Goal: Task Accomplishment & Management: Manage account settings

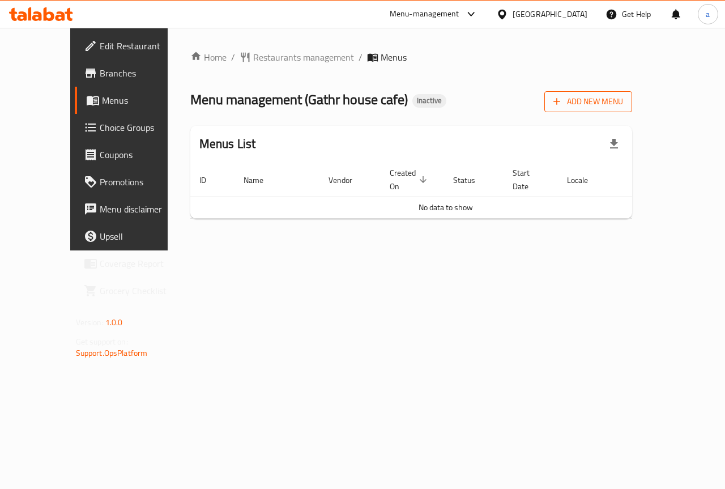
click at [623, 105] on span "Add New Menu" at bounding box center [588, 102] width 70 height 14
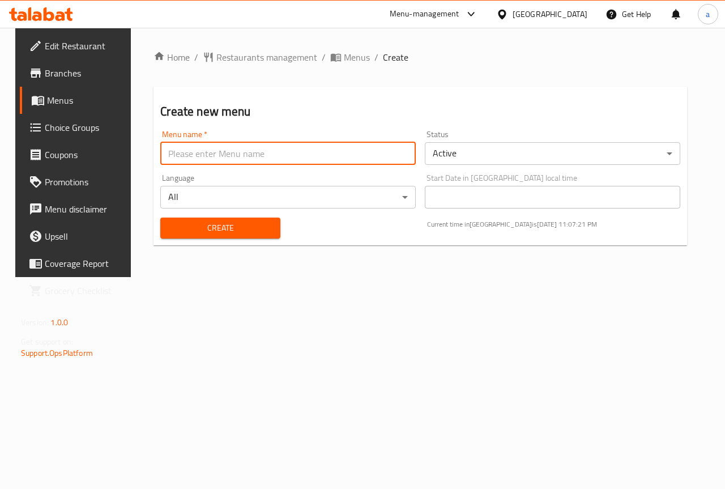
click at [247, 158] on input "text" at bounding box center [287, 153] width 255 height 23
type input "[PERSON_NAME]"
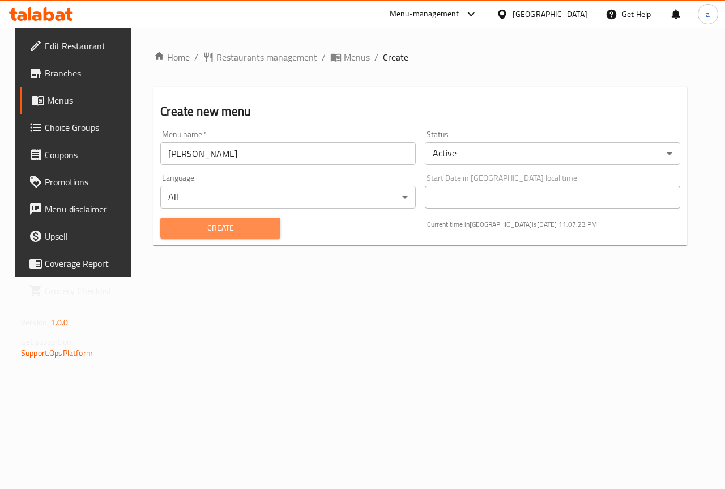
click at [246, 225] on span "Create" at bounding box center [219, 228] width 101 height 14
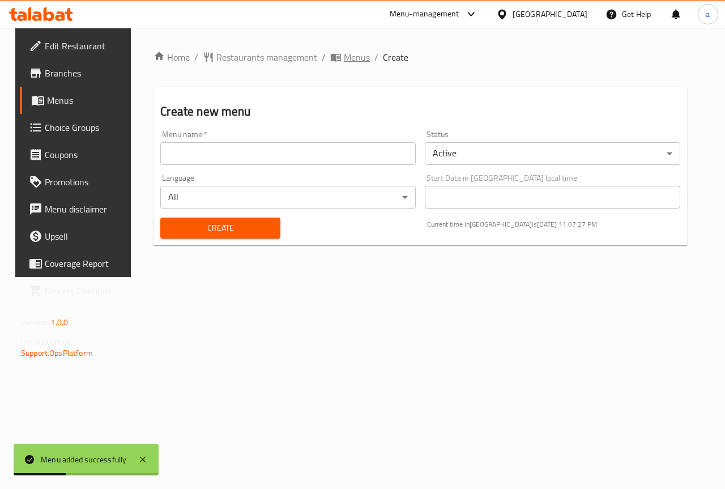
click at [353, 55] on span "Menus" at bounding box center [357, 57] width 26 height 14
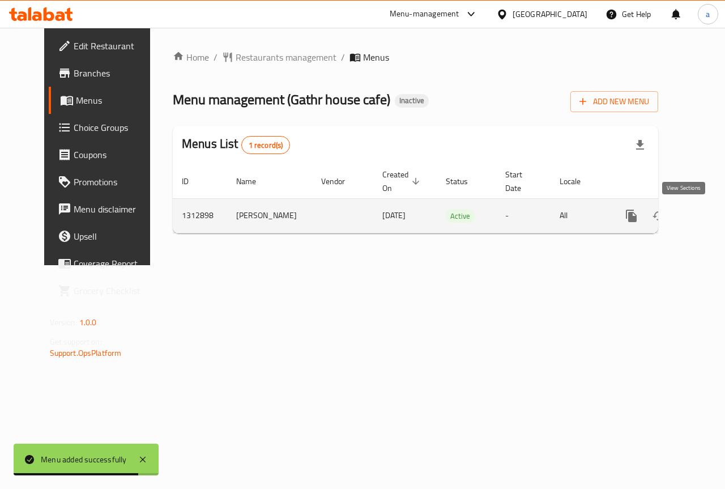
click at [706, 217] on icon "enhanced table" at bounding box center [713, 216] width 14 height 14
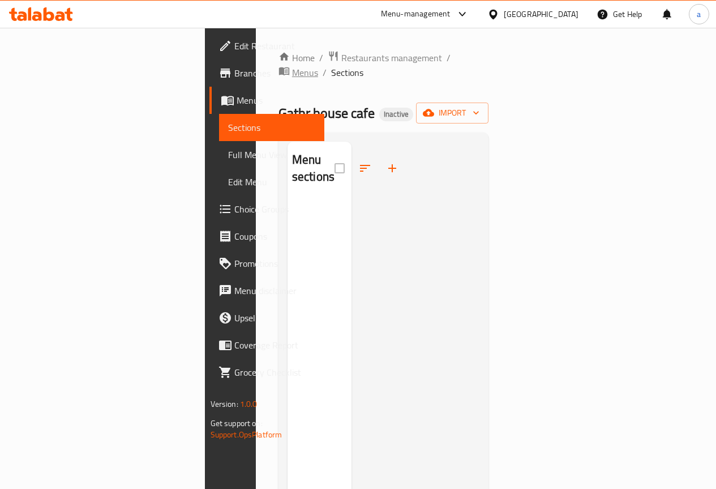
click at [318, 66] on span "Menus" at bounding box center [305, 73] width 26 height 14
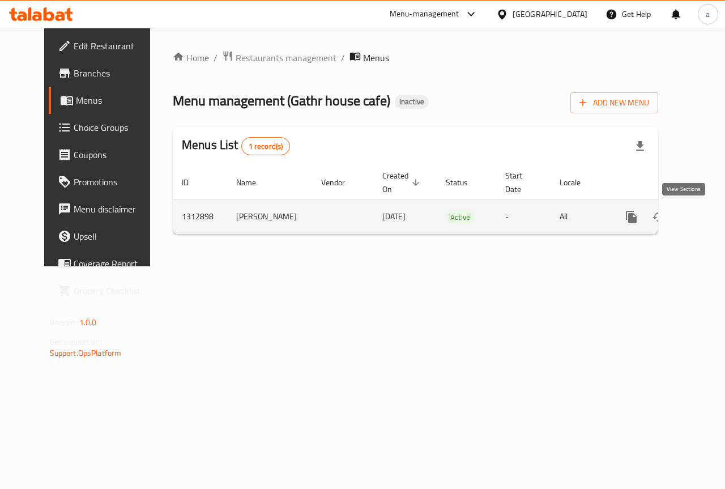
click at [706, 216] on icon "enhanced table" at bounding box center [713, 217] width 14 height 14
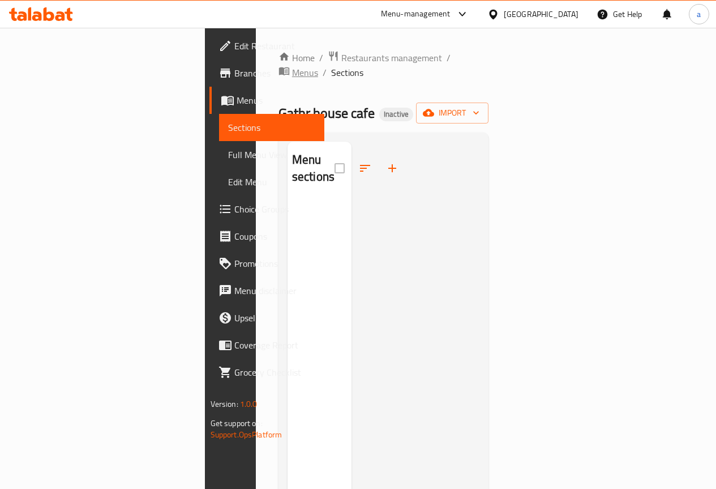
click at [290, 65] on icon "breadcrumb" at bounding box center [284, 70] width 11 height 11
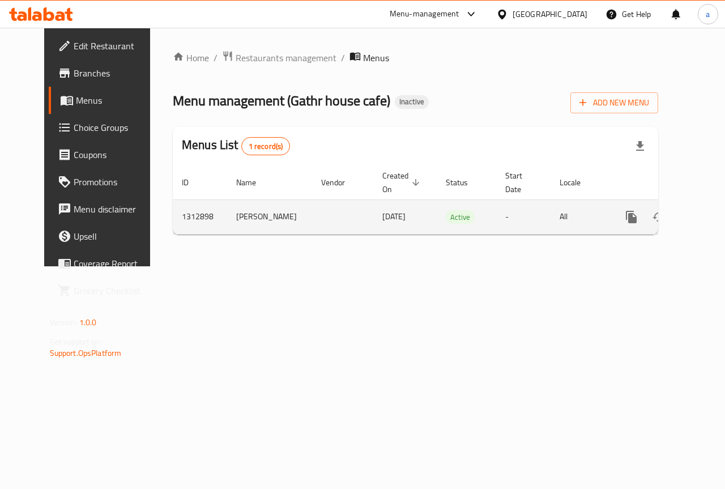
drag, startPoint x: 521, startPoint y: 204, endPoint x: 476, endPoint y: 228, distance: 50.9
click at [496, 228] on td "-" at bounding box center [523, 216] width 54 height 35
click at [458, 219] on td "Active" at bounding box center [466, 216] width 59 height 35
click at [672, 205] on button "enhanced table" at bounding box center [685, 216] width 27 height 27
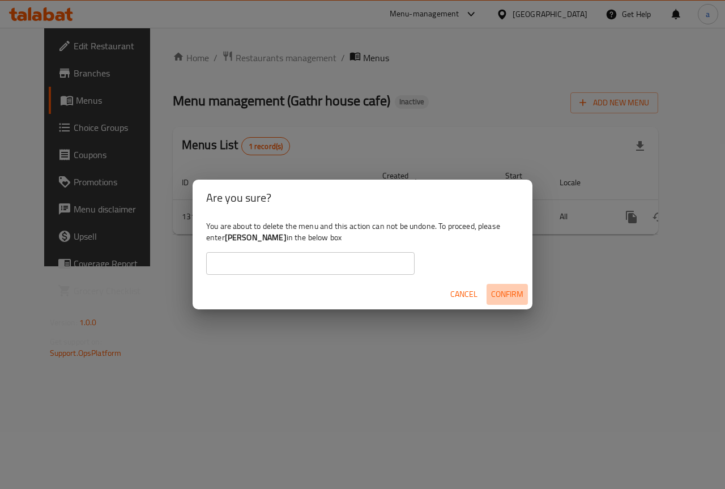
click at [512, 296] on span "Confirm" at bounding box center [507, 294] width 32 height 14
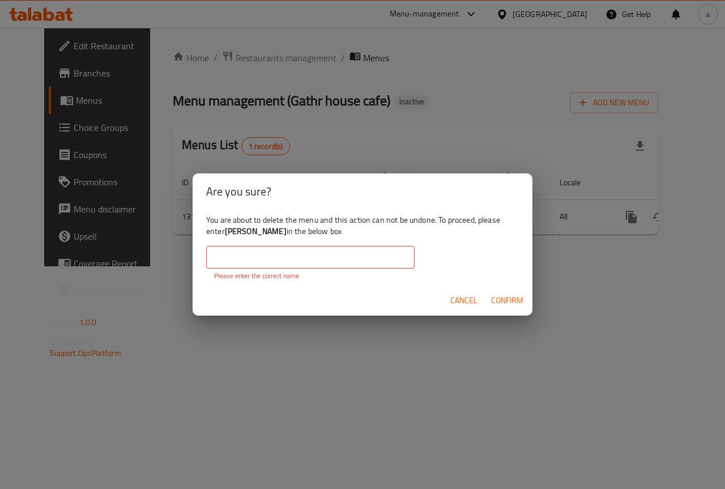
click at [464, 299] on span "Cancel" at bounding box center [463, 300] width 27 height 14
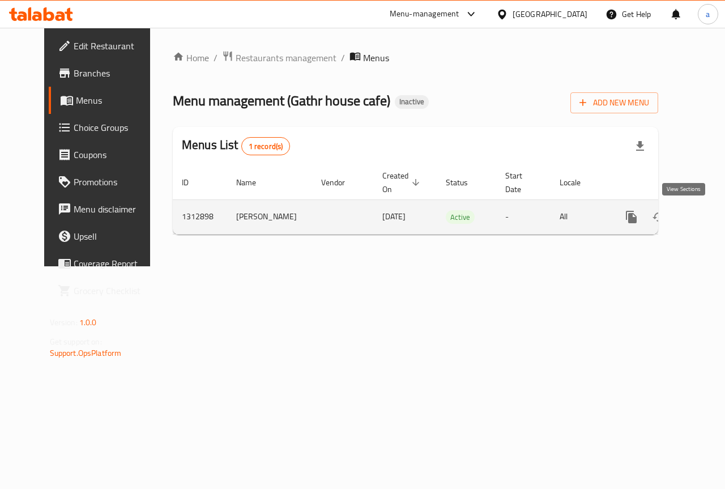
click at [706, 220] on icon "enhanced table" at bounding box center [713, 217] width 14 height 14
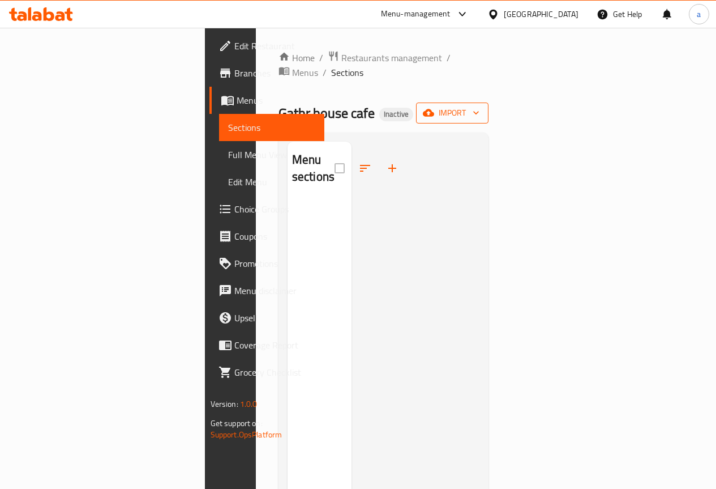
click at [480, 106] on span "import" at bounding box center [452, 113] width 54 height 14
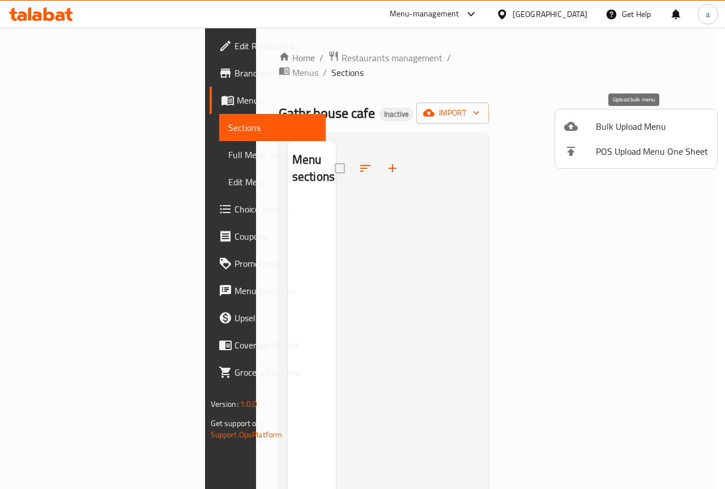
click at [602, 128] on span "Bulk Upload Menu" at bounding box center [652, 126] width 112 height 14
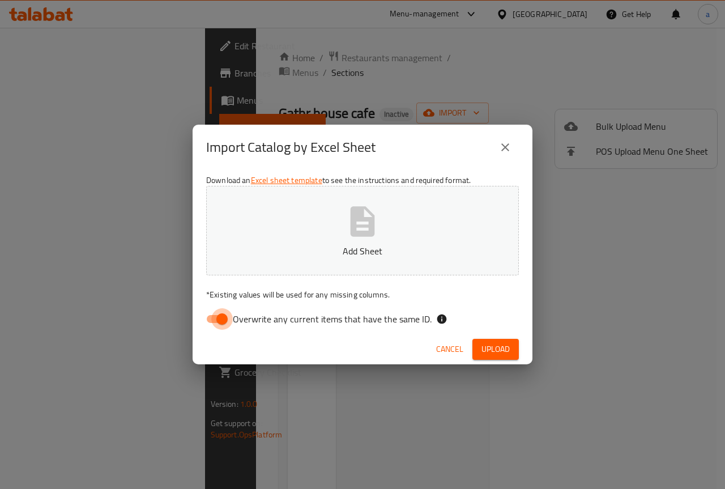
click at [211, 319] on input "Overwrite any current items that have the same ID." at bounding box center [222, 319] width 65 height 22
checkbox input "false"
click at [352, 177] on div "Download an Excel sheet template to see the instructions and required format. A…" at bounding box center [362, 252] width 340 height 164
click at [357, 216] on icon "button" at bounding box center [362, 221] width 24 height 30
click at [499, 345] on span "Upload" at bounding box center [495, 349] width 28 height 14
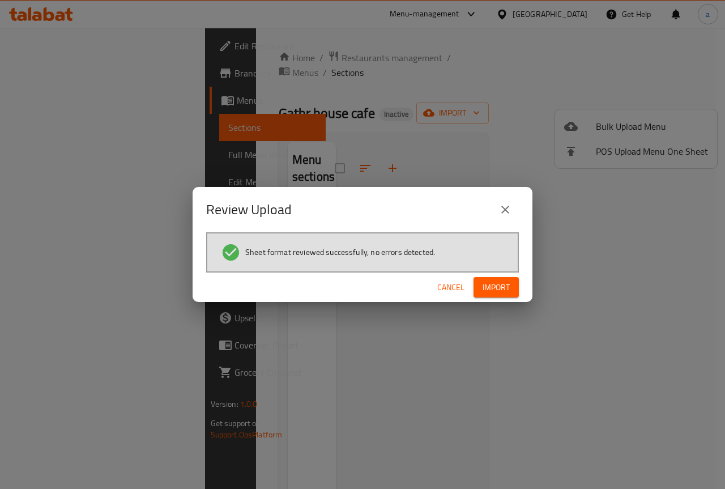
click at [487, 290] on span "Import" at bounding box center [495, 287] width 27 height 14
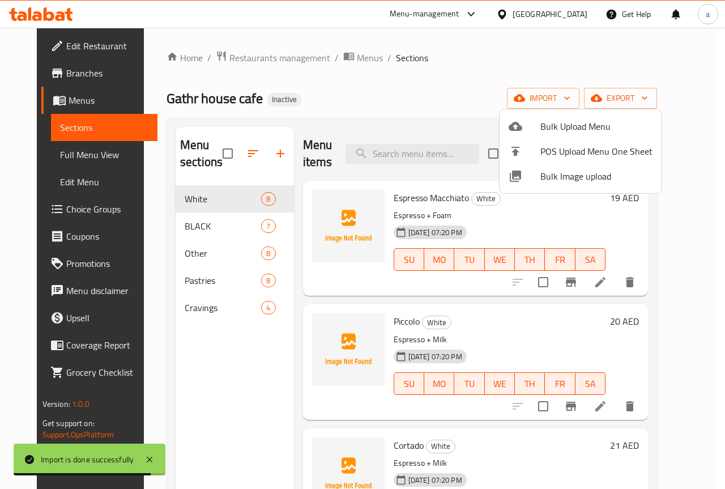
click at [702, 112] on div at bounding box center [362, 244] width 725 height 489
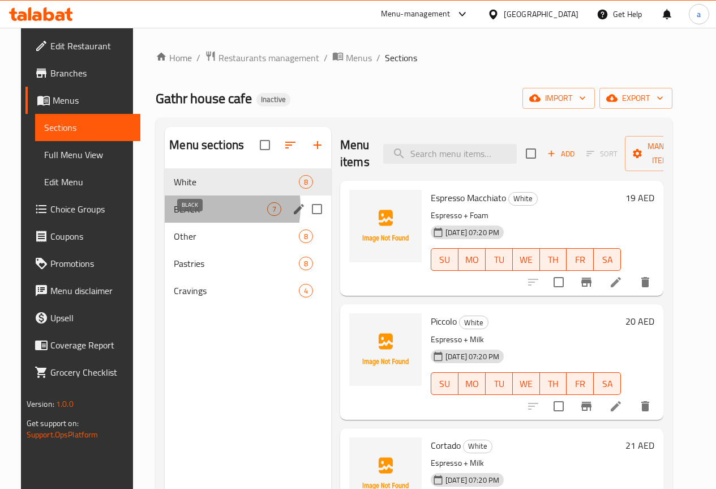
click at [182, 216] on span "BLACK" at bounding box center [220, 209] width 93 height 14
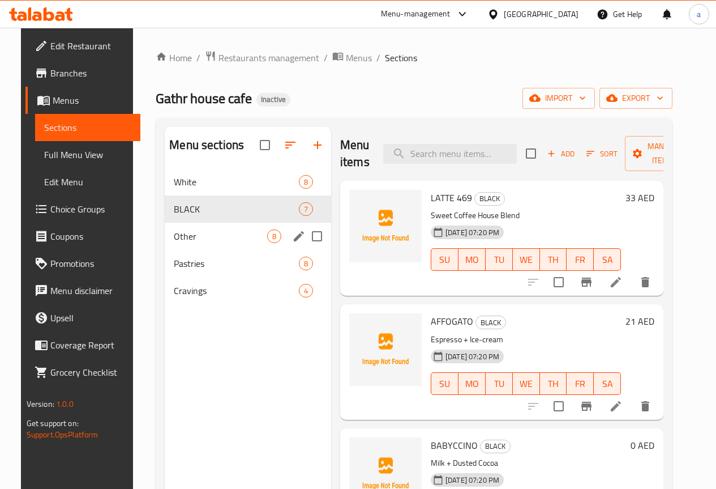
click at [190, 245] on div "Other 8" at bounding box center [248, 235] width 166 height 27
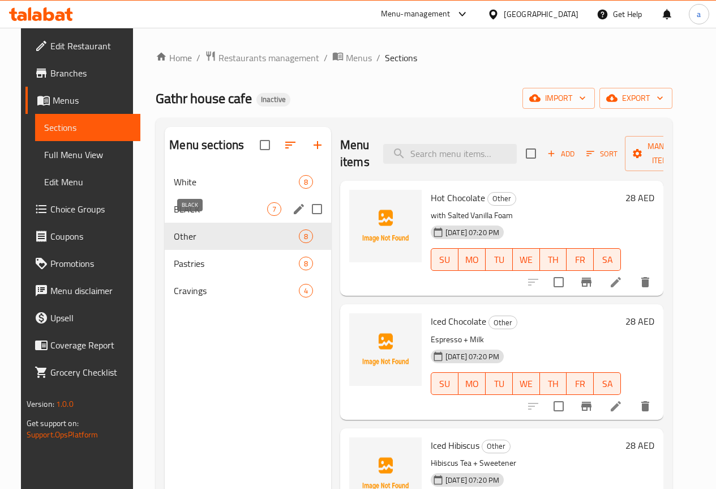
click at [198, 216] on span "BLACK" at bounding box center [220, 209] width 93 height 14
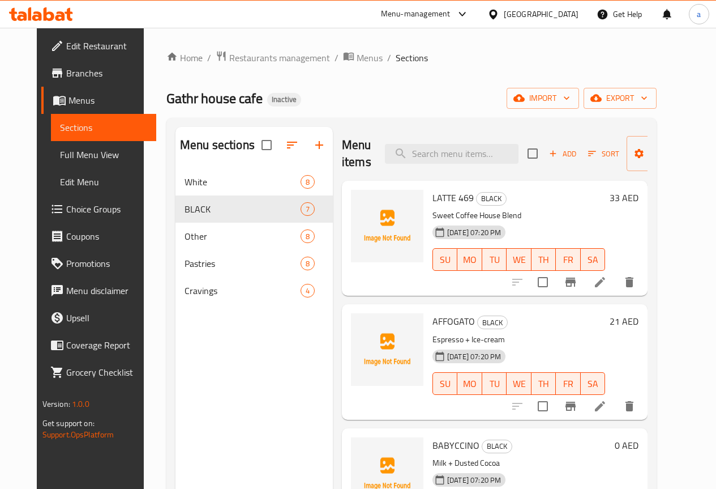
click at [607, 284] on icon at bounding box center [600, 282] width 14 height 14
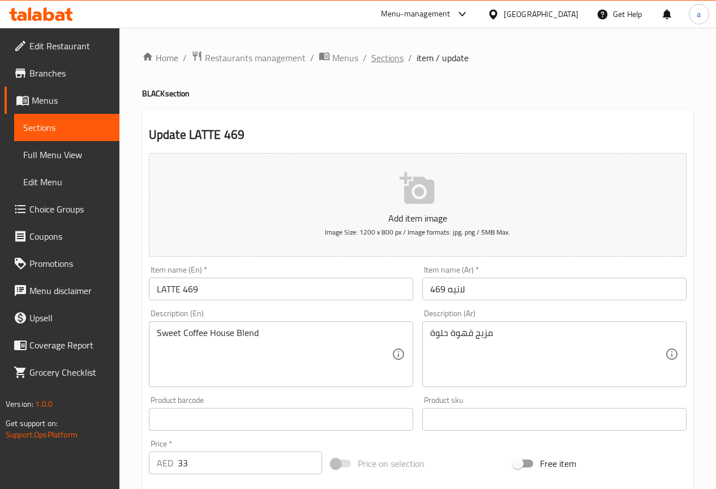
click at [375, 65] on span "Sections" at bounding box center [387, 58] width 32 height 14
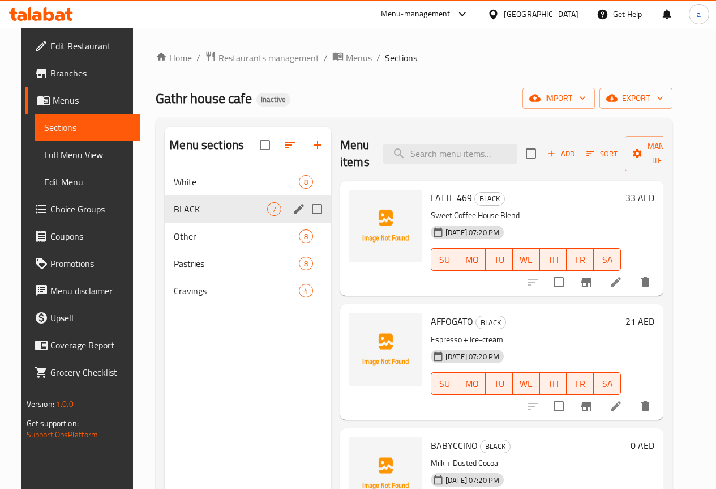
click at [189, 189] on span "White" at bounding box center [236, 182] width 125 height 14
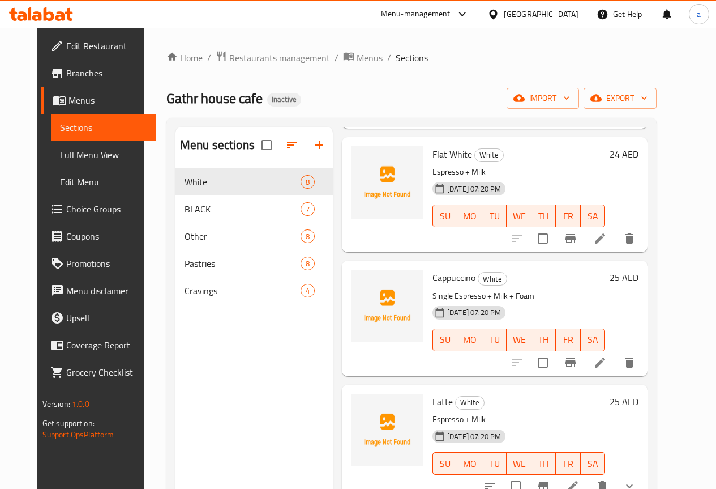
scroll to position [546, 0]
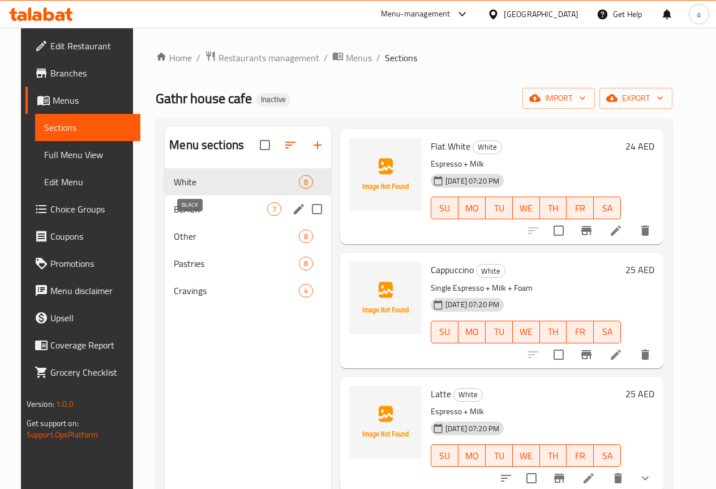
click at [206, 216] on span "BLACK" at bounding box center [220, 209] width 93 height 14
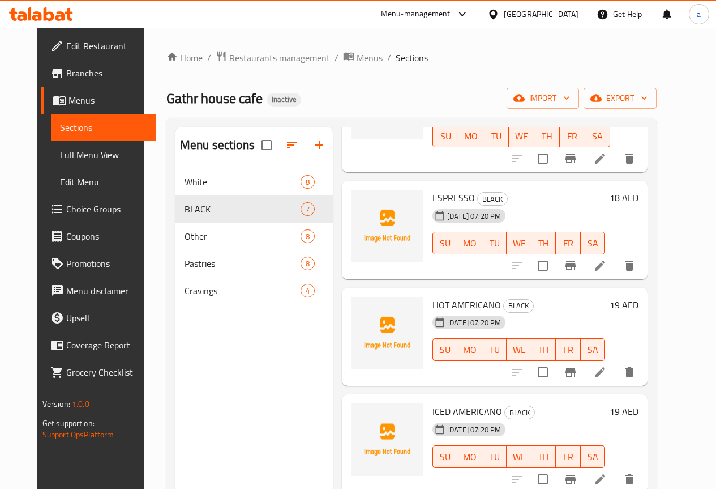
scroll to position [372, 0]
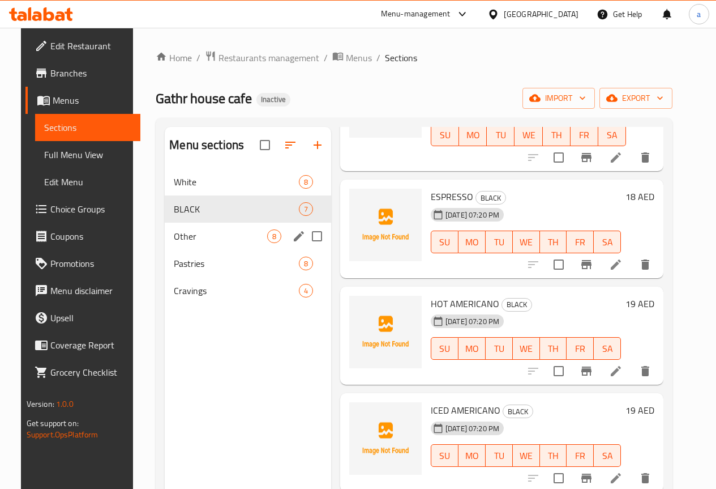
click at [191, 243] on span "Other" at bounding box center [220, 236] width 93 height 14
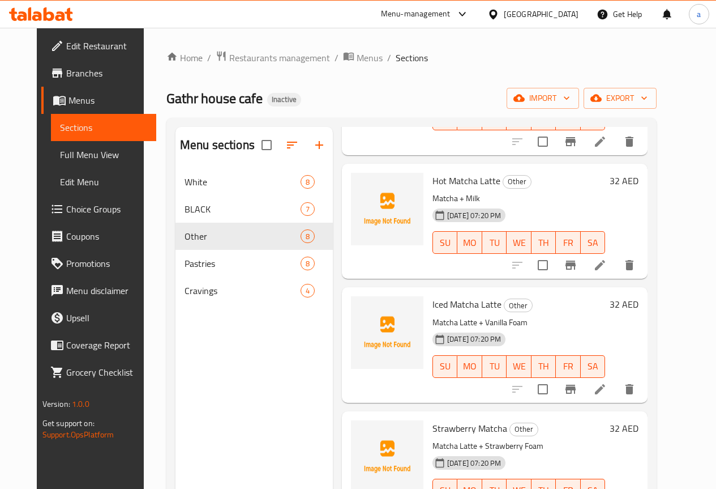
scroll to position [546, 0]
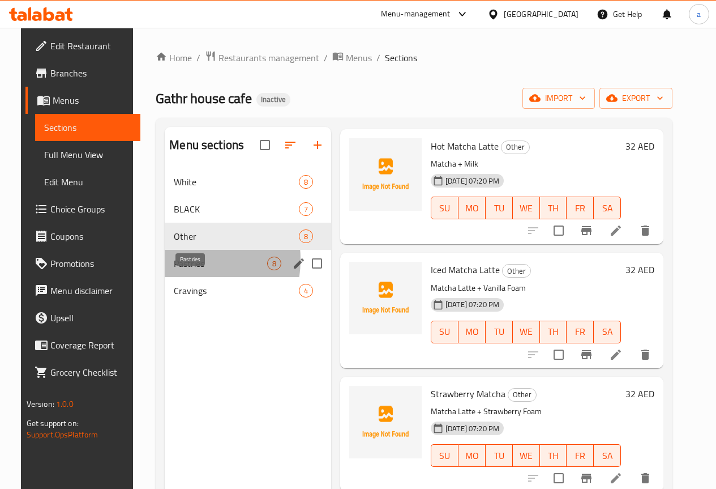
click at [174, 270] on span "Pastries" at bounding box center [220, 263] width 93 height 14
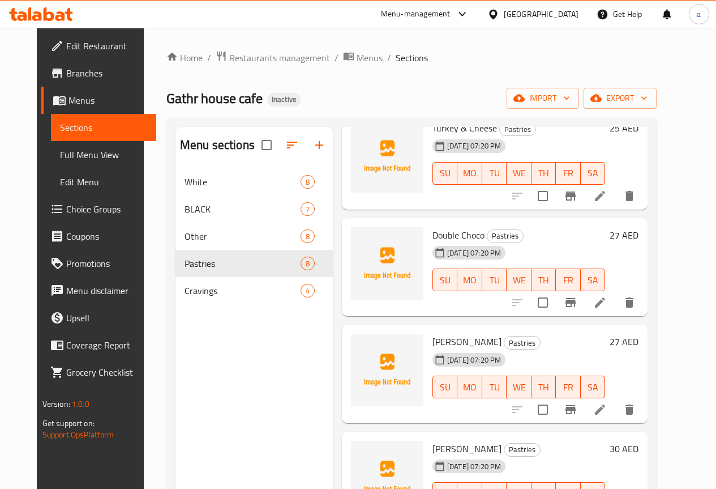
scroll to position [411, 0]
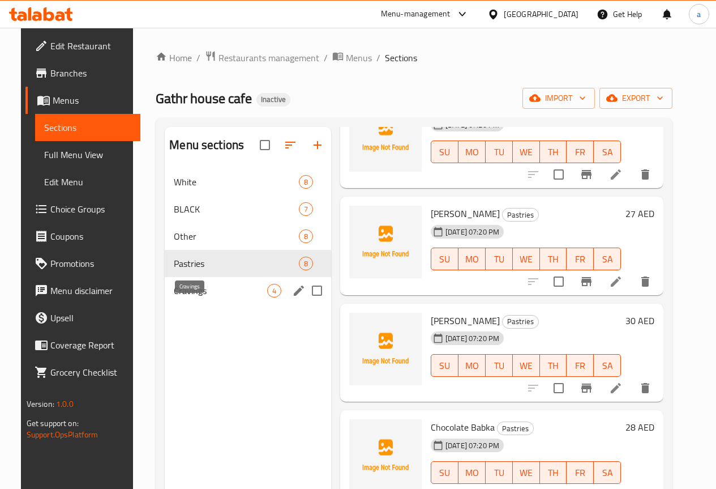
click at [203, 297] on span "Cravings" at bounding box center [220, 291] width 93 height 14
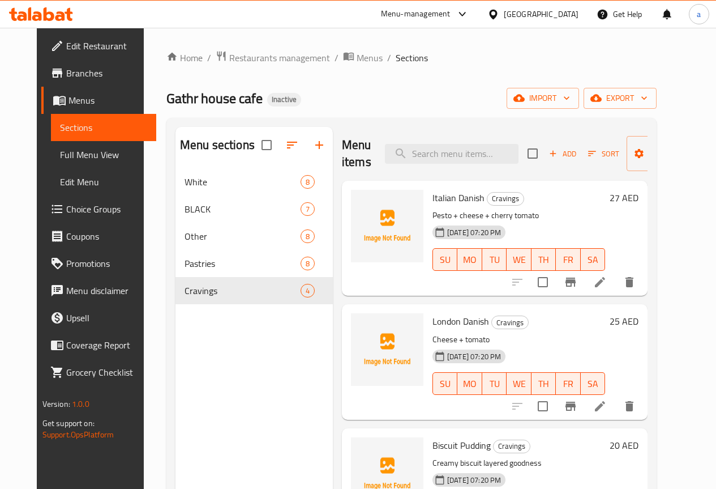
click at [73, 152] on span "Full Menu View" at bounding box center [103, 155] width 87 height 14
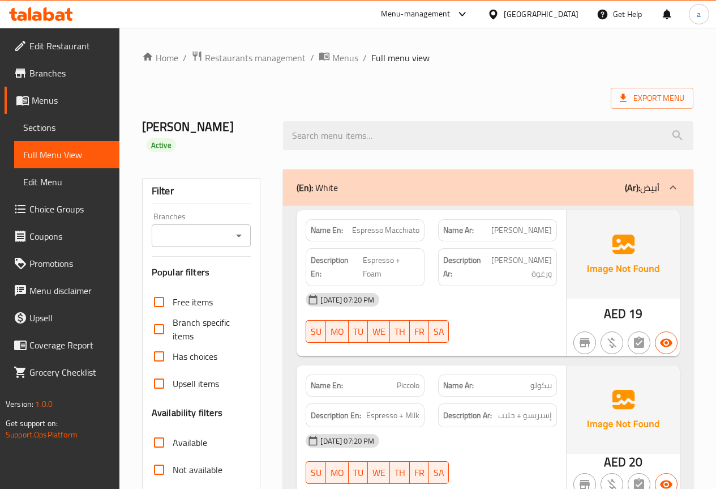
click at [574, 103] on div "Amir Active" at bounding box center [417, 135] width 565 height 67
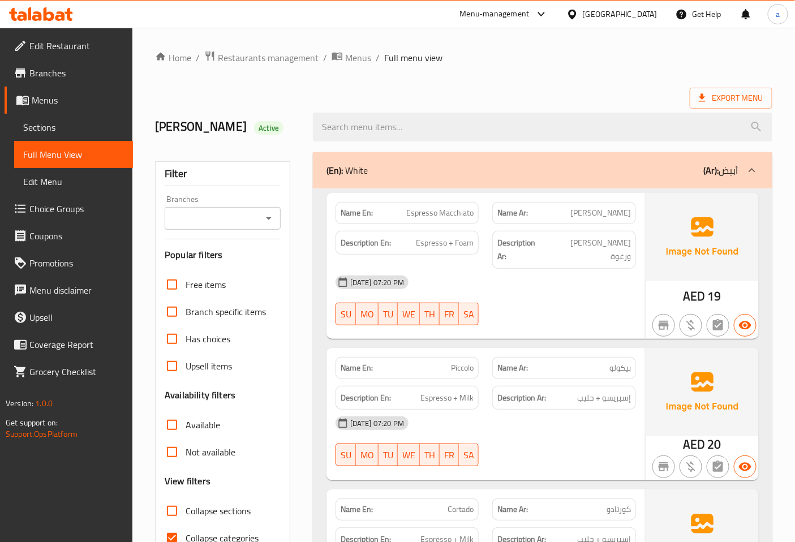
click at [69, 122] on span "Sections" at bounding box center [73, 128] width 101 height 14
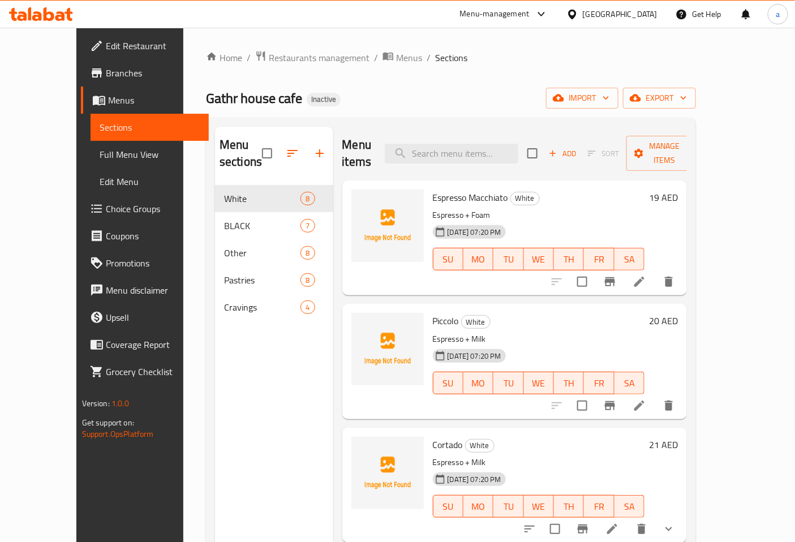
click at [106, 70] on span "Branches" at bounding box center [153, 73] width 95 height 14
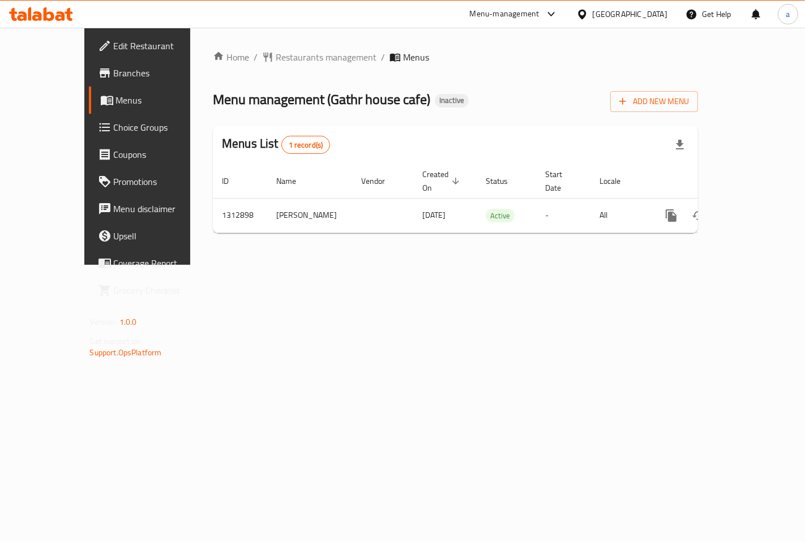
click at [89, 108] on link "Menus" at bounding box center [154, 100] width 130 height 27
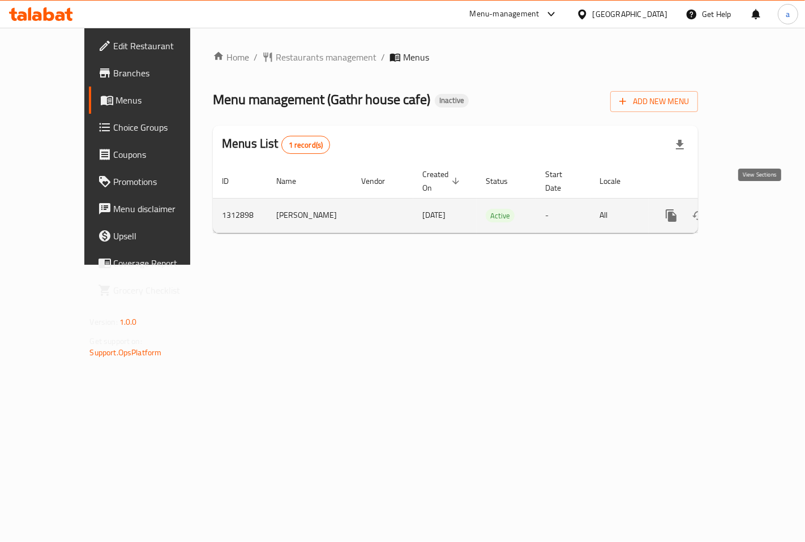
click at [758, 211] on icon "enhanced table" at bounding box center [753, 216] width 10 height 10
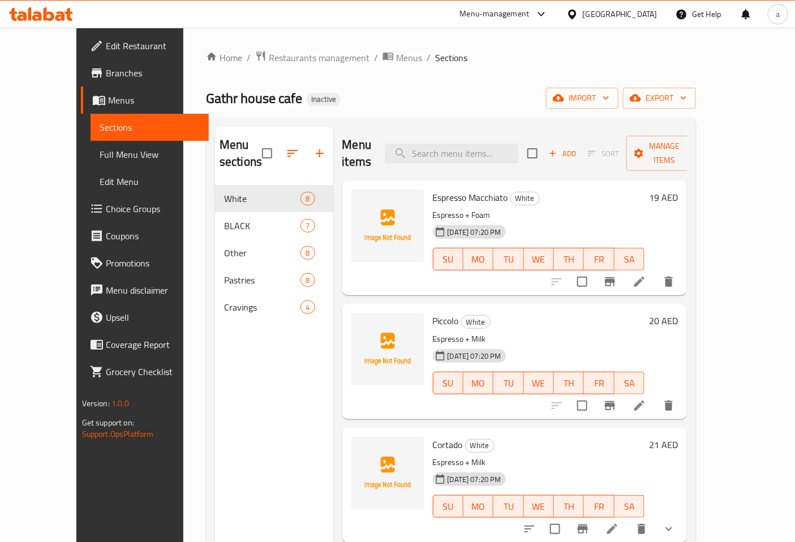
click at [100, 155] on span "Full Menu View" at bounding box center [150, 155] width 101 height 14
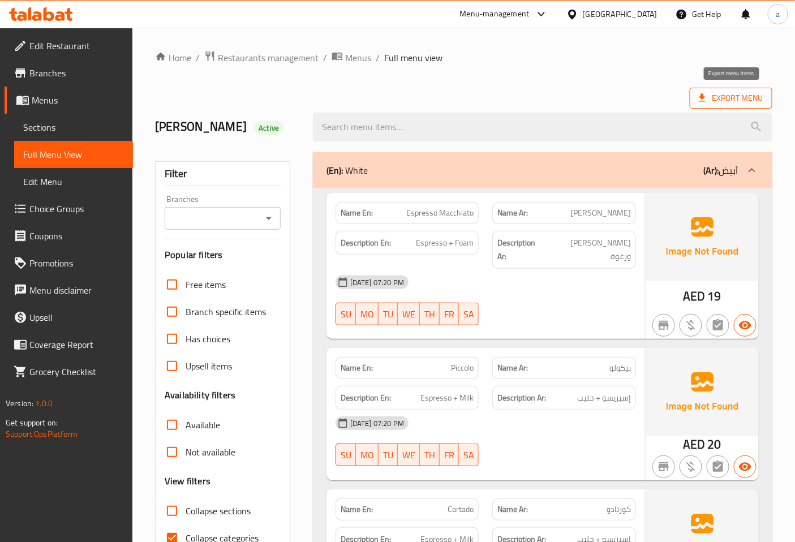
click at [728, 101] on span "Export Menu" at bounding box center [731, 98] width 65 height 14
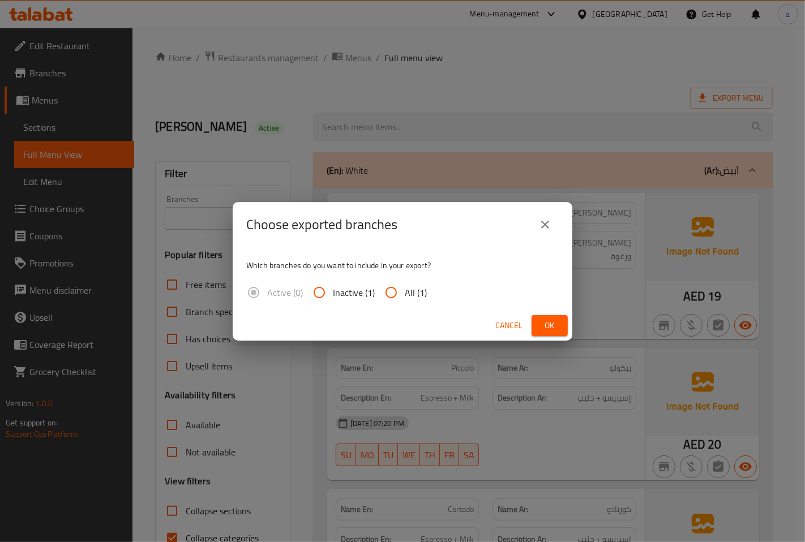
click at [387, 291] on input "All (1)" at bounding box center [391, 292] width 27 height 27
radio input "true"
click at [542, 326] on span "Ok" at bounding box center [550, 326] width 18 height 14
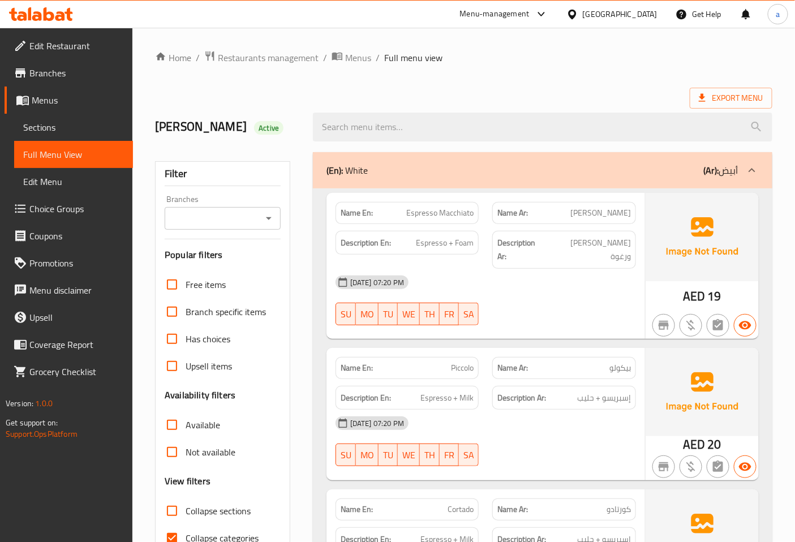
click at [459, 102] on div "Amir Active" at bounding box center [463, 127] width 631 height 50
click at [356, 62] on span "Menus" at bounding box center [358, 58] width 26 height 14
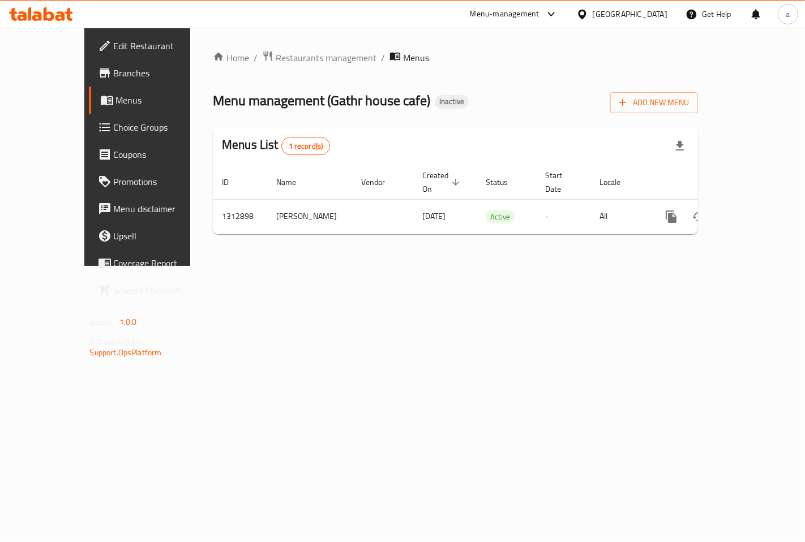
click at [114, 75] on span "Branches" at bounding box center [162, 73] width 96 height 14
